Goal: Transaction & Acquisition: Obtain resource

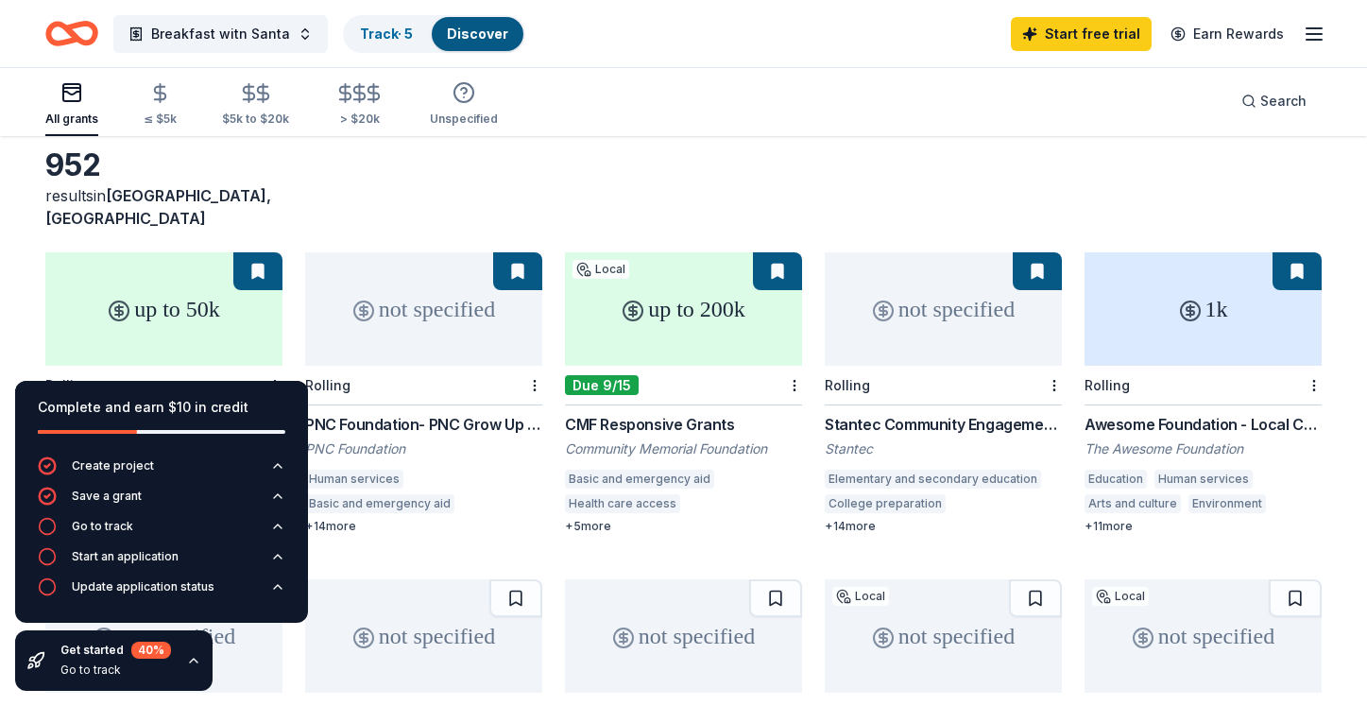
scroll to position [153, 0]
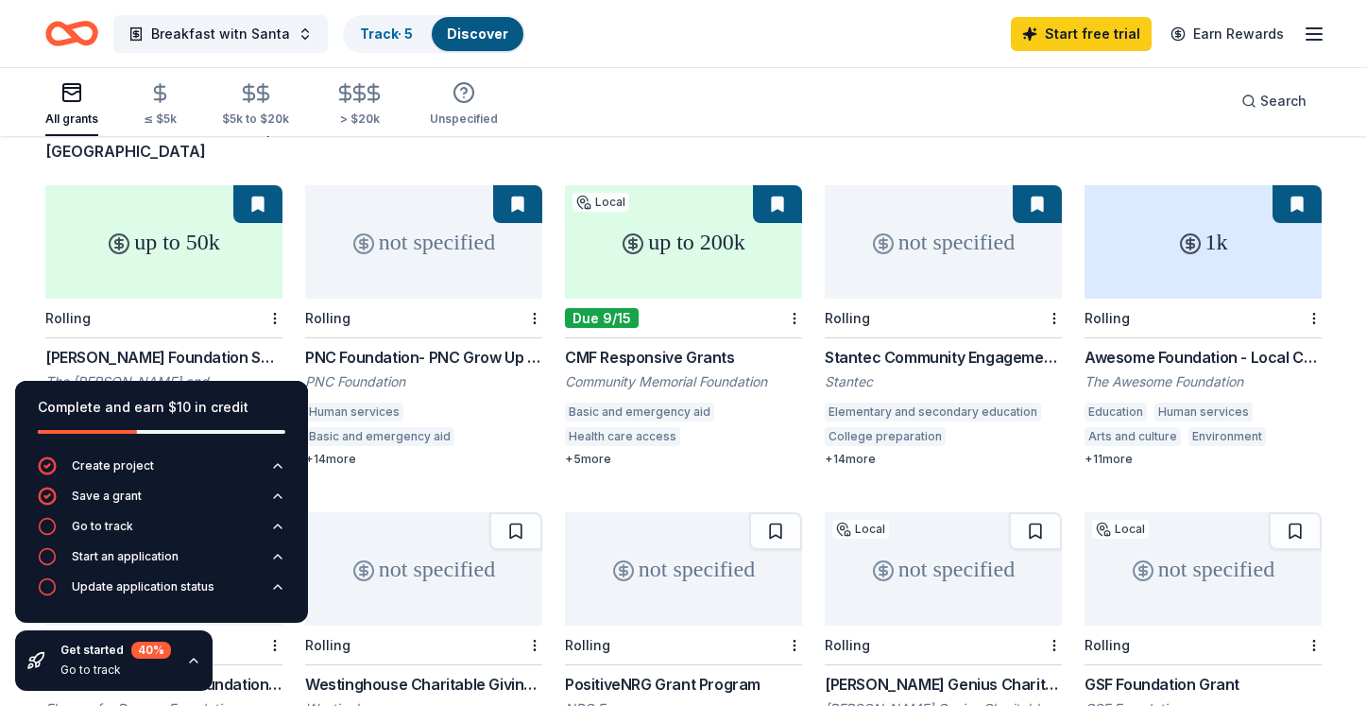
click at [263, 186] on button at bounding box center [257, 204] width 49 height 38
click at [791, 185] on button at bounding box center [777, 204] width 49 height 38
click at [743, 243] on div "up to 200k" at bounding box center [683, 241] width 237 height 113
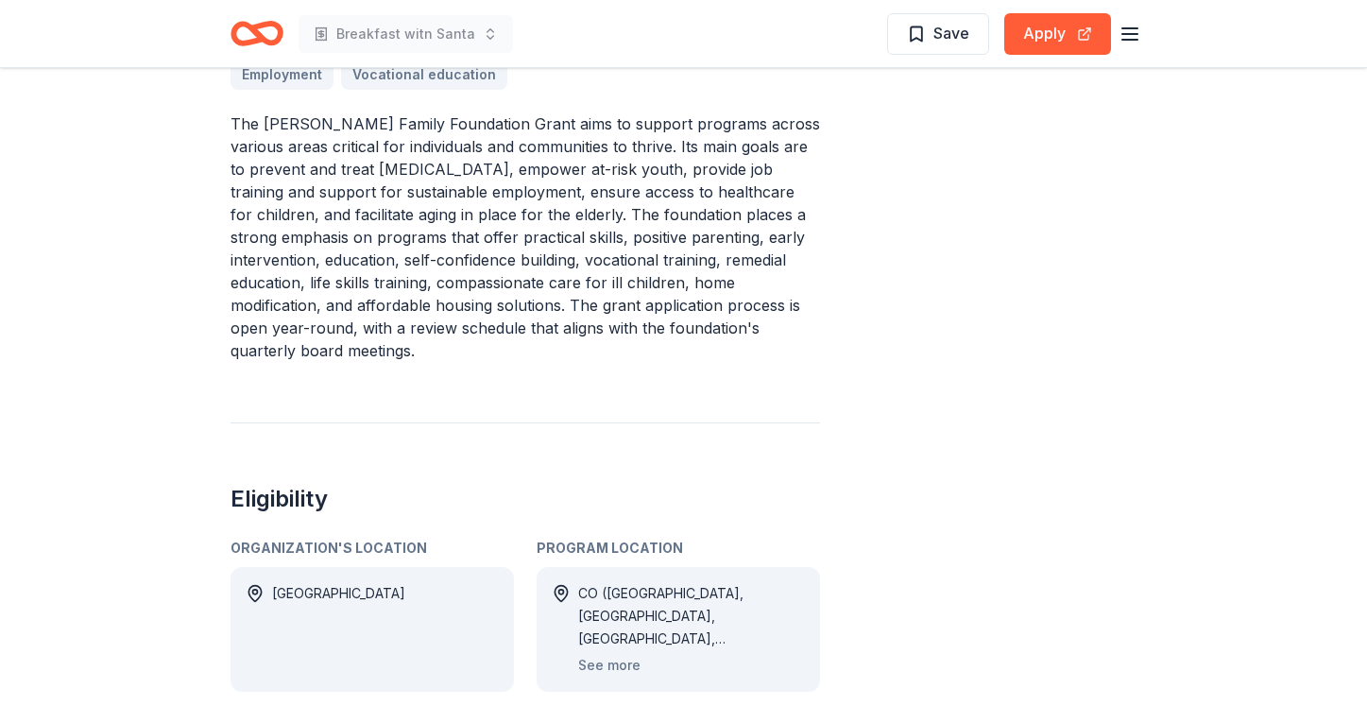
scroll to position [655, 0]
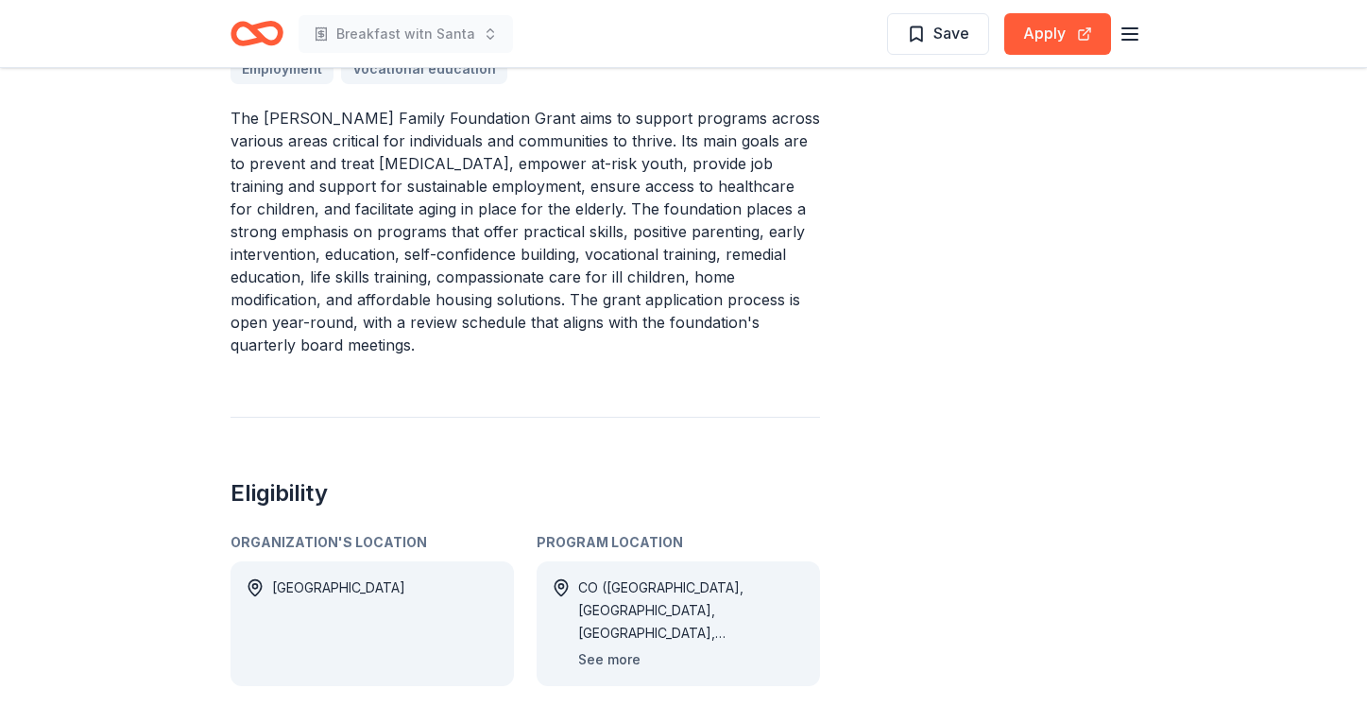
click at [614, 648] on button "See more" at bounding box center [609, 659] width 62 height 23
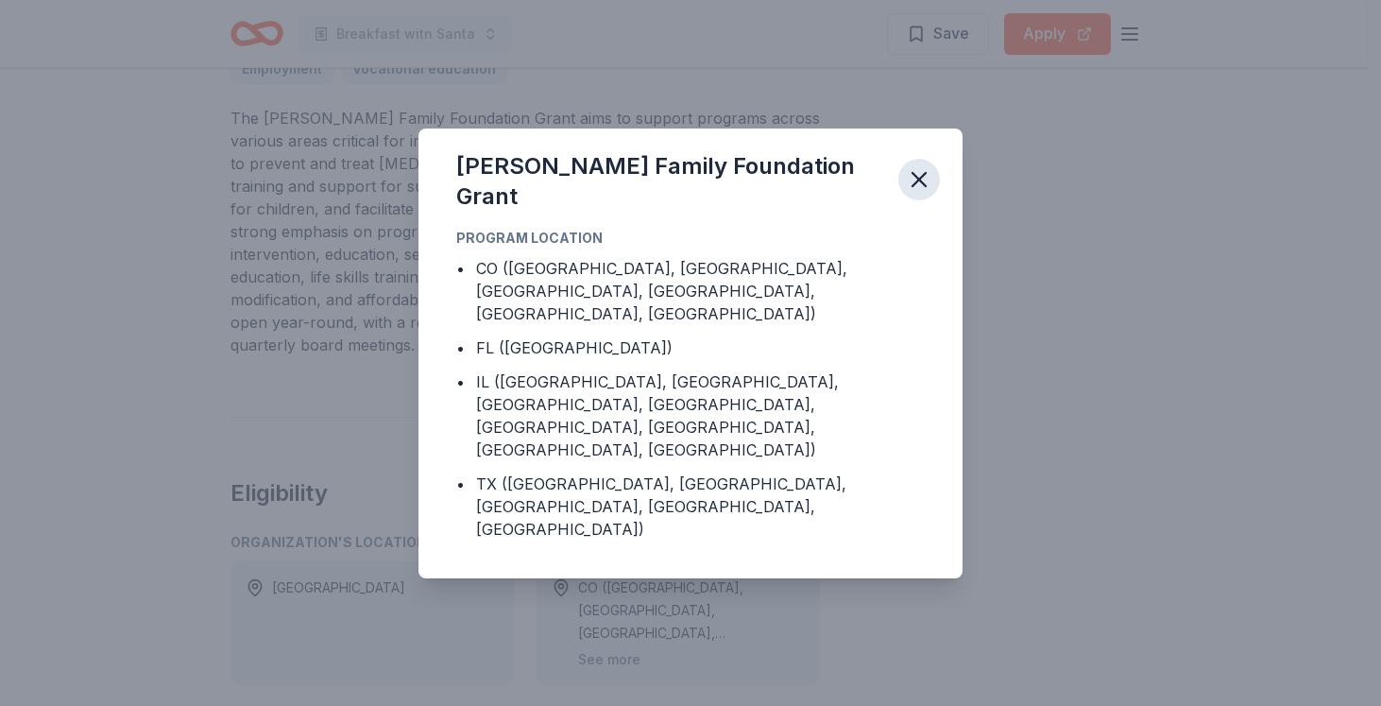
click at [915, 186] on icon "button" at bounding box center [919, 179] width 13 height 13
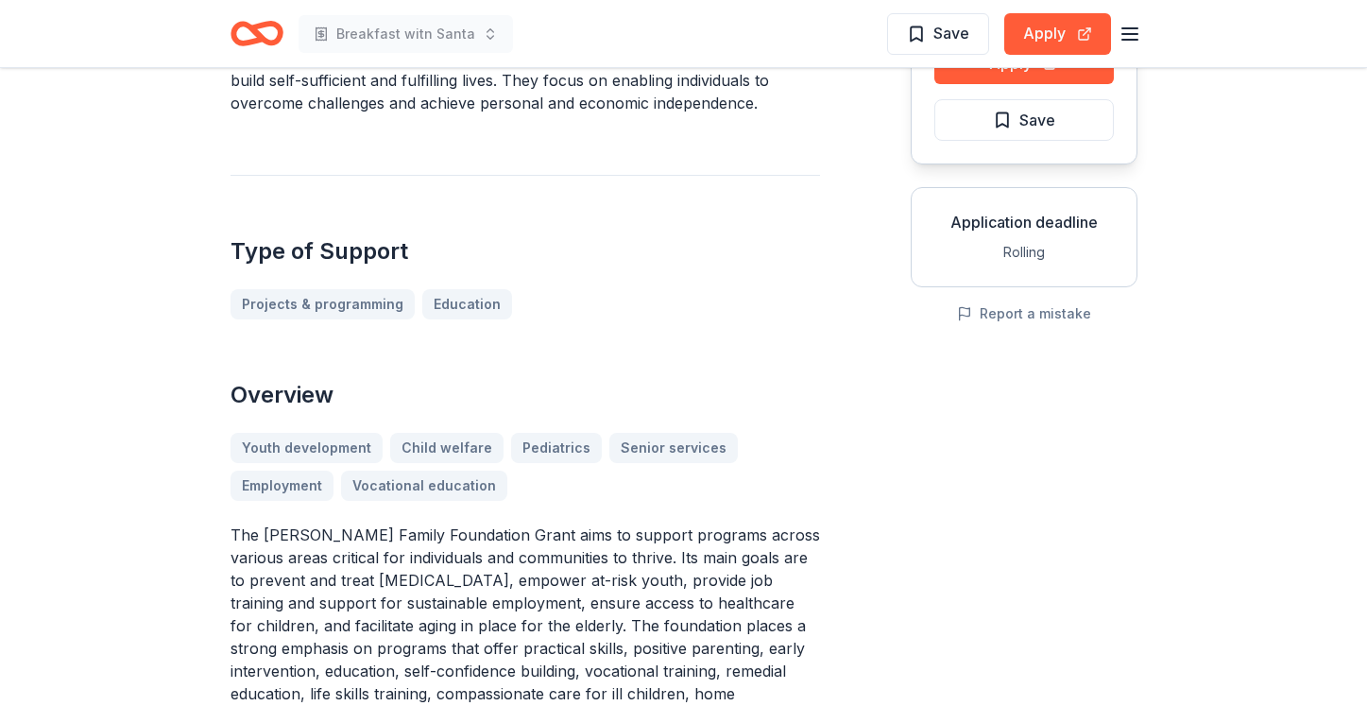
scroll to position [0, 0]
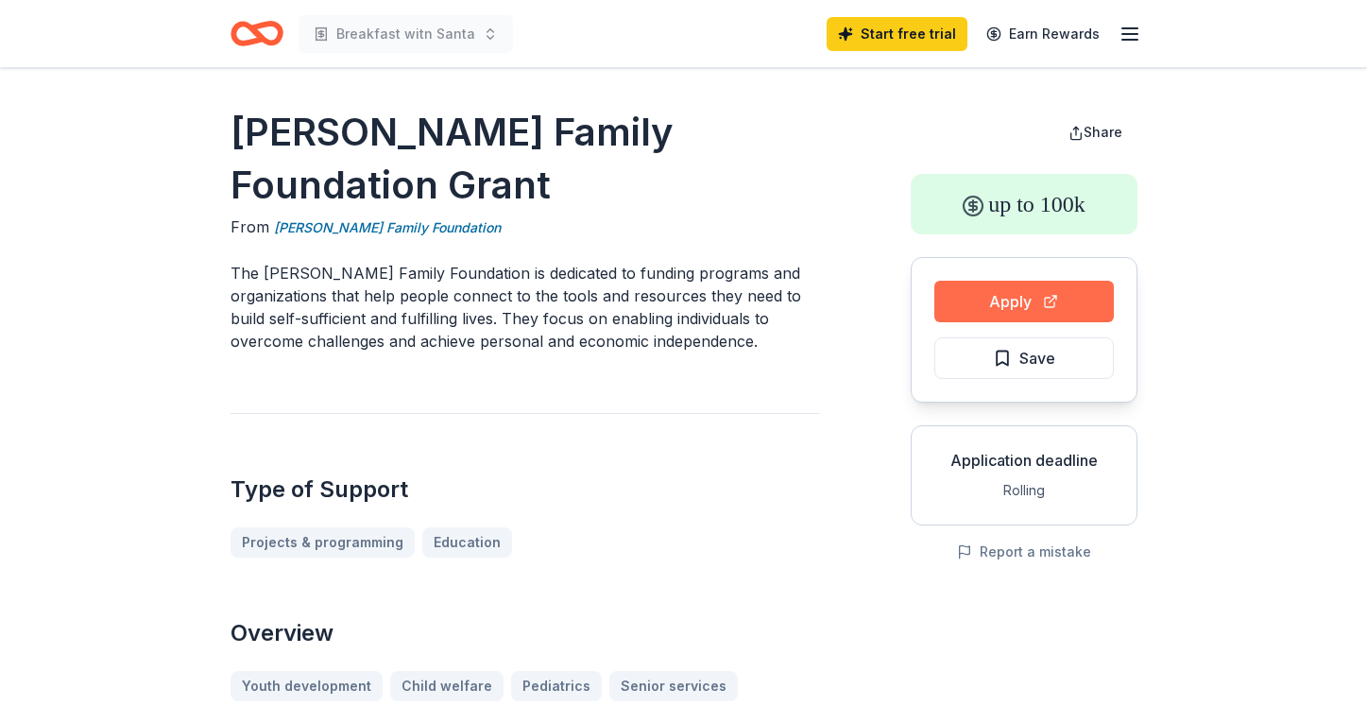
click at [1050, 296] on button "Apply" at bounding box center [1024, 302] width 180 height 42
